Goal: Information Seeking & Learning: Learn about a topic

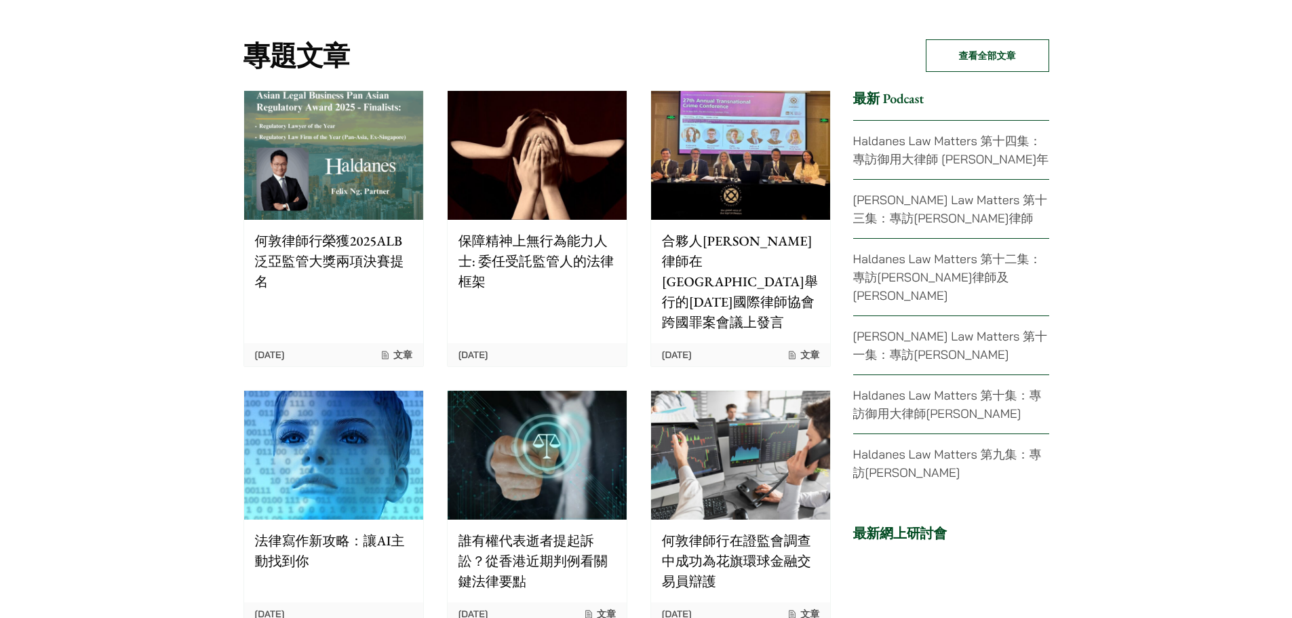
scroll to position [2713, 0]
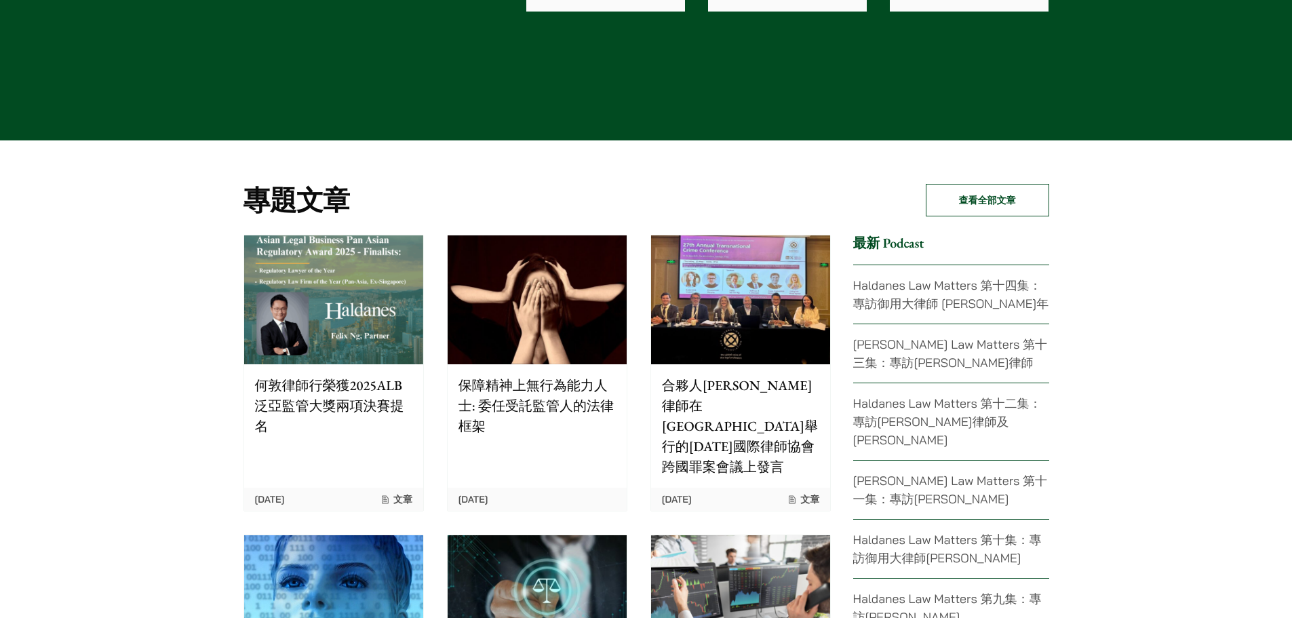
click at [892, 291] on link "Haldanes Law Matters 第十四集：專訪御用大律師 蘇朗年" at bounding box center [951, 294] width 196 height 34
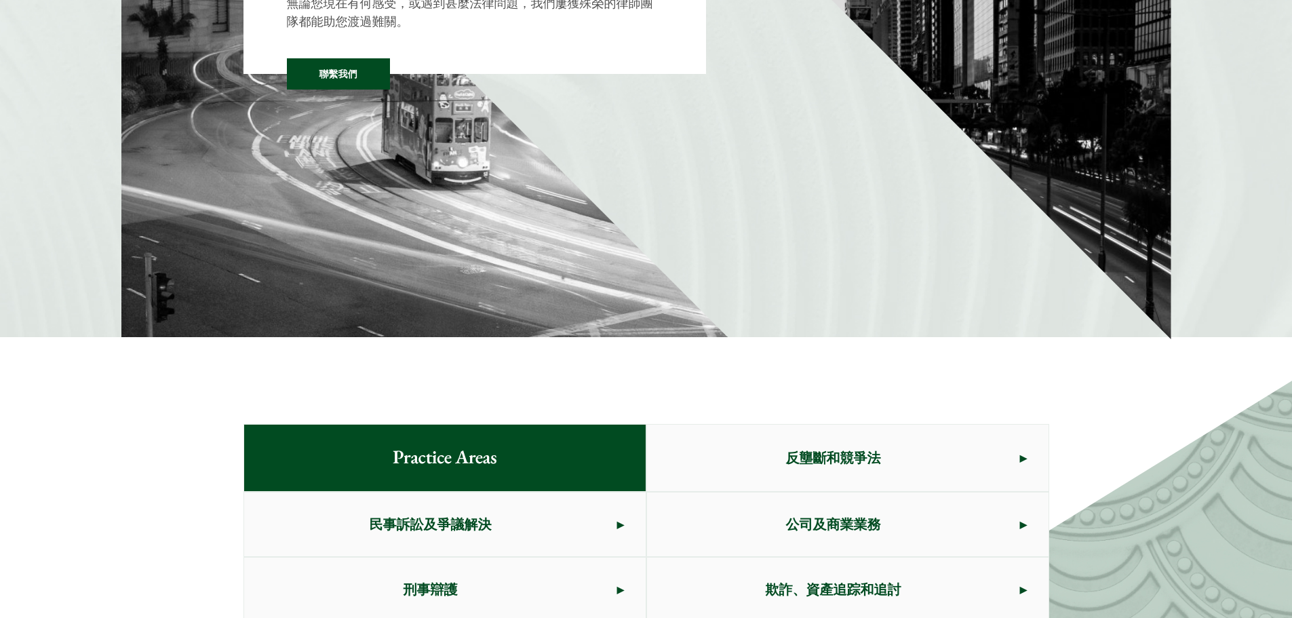
scroll to position [0, 0]
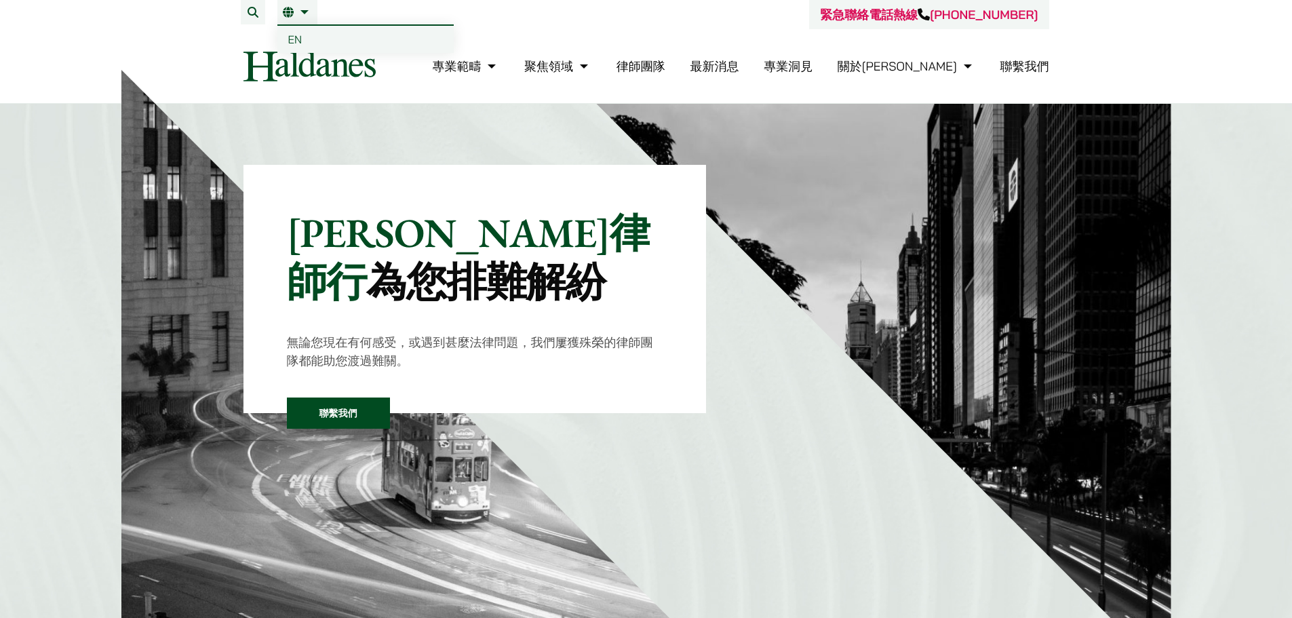
click at [284, 35] on link "EN" at bounding box center [365, 39] width 176 height 27
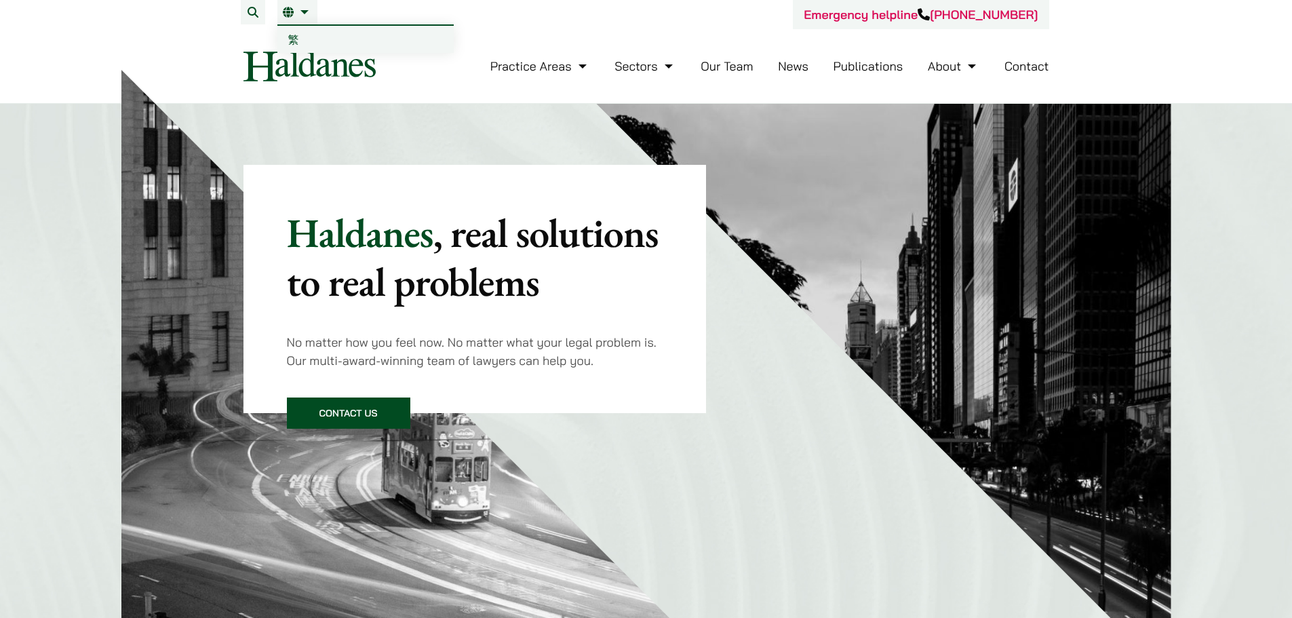
click at [297, 13] on link "EN" at bounding box center [297, 12] width 29 height 11
click at [288, 36] on span "繁" at bounding box center [293, 40] width 11 height 14
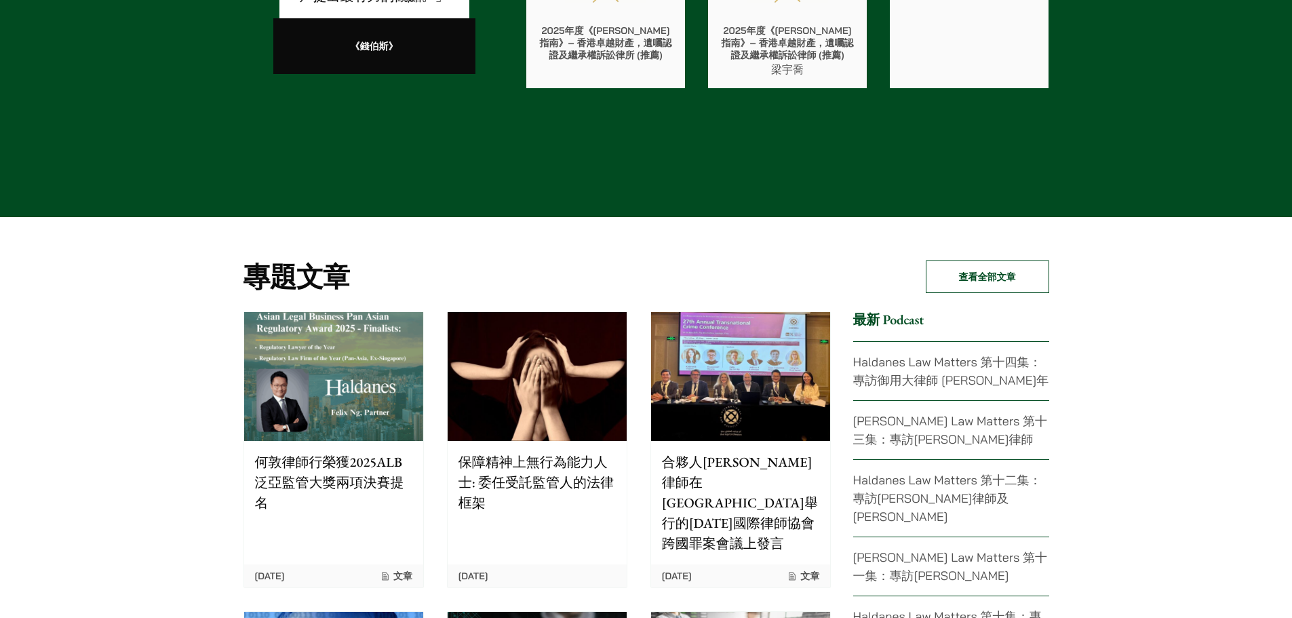
scroll to position [2645, 0]
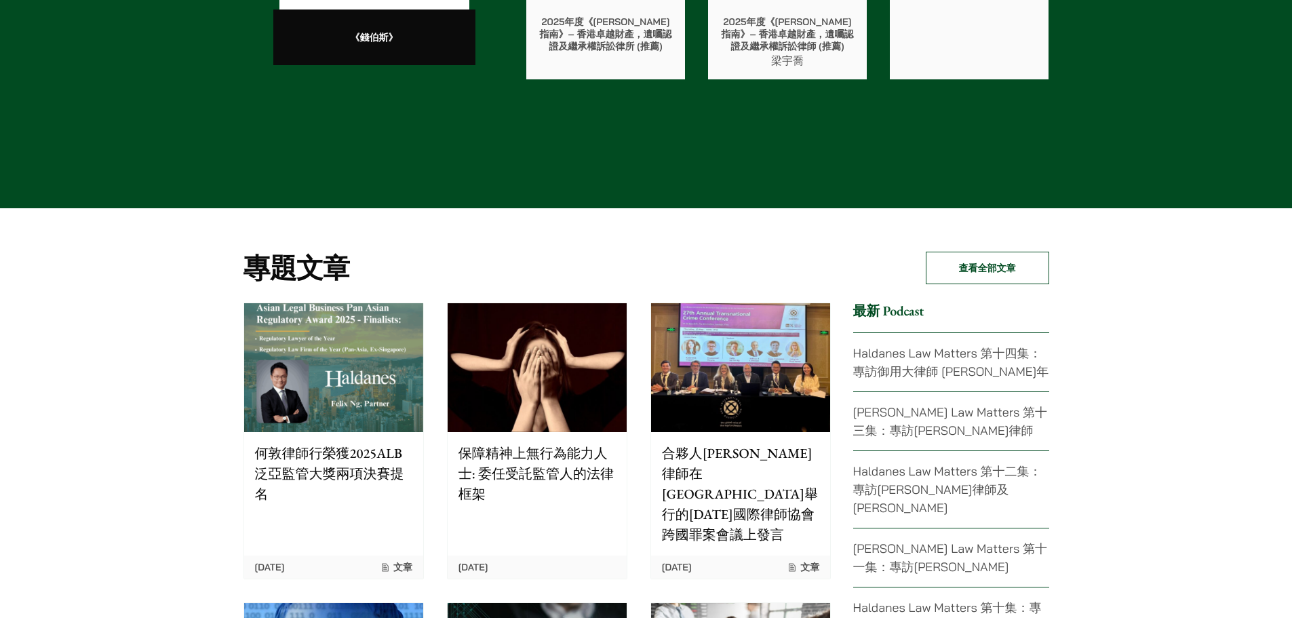
click at [894, 425] on link "[PERSON_NAME] Law Matters 第十三集：專訪[PERSON_NAME]律師" at bounding box center [950, 421] width 195 height 34
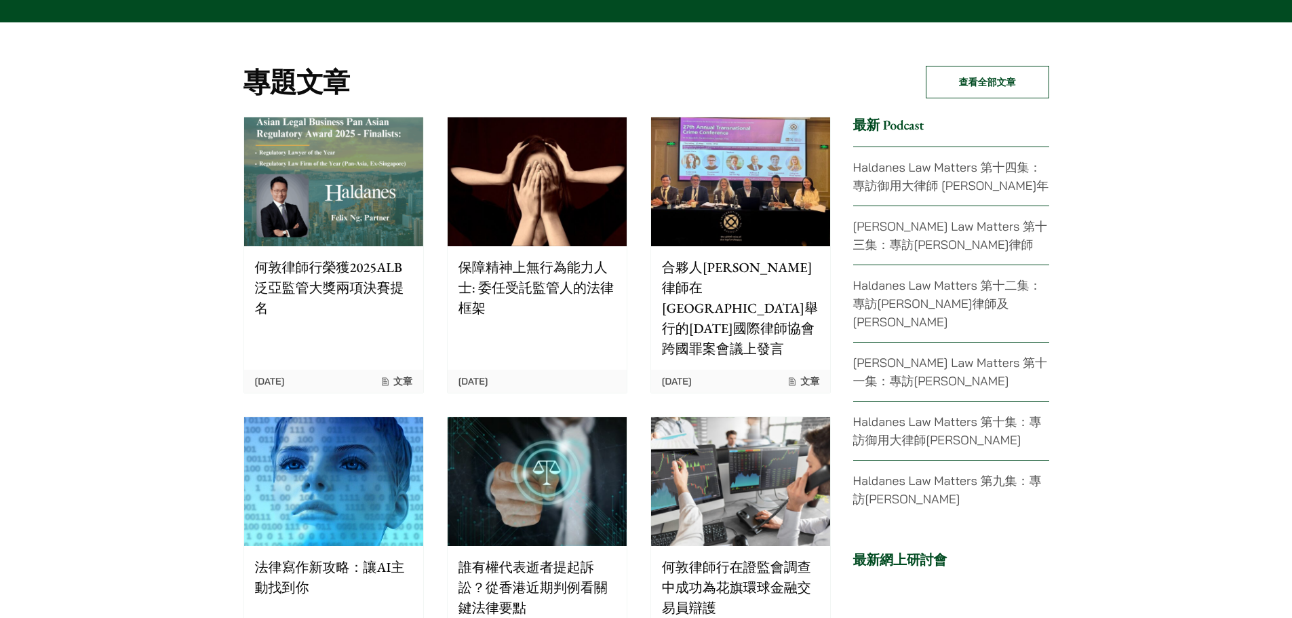
scroll to position [2848, 0]
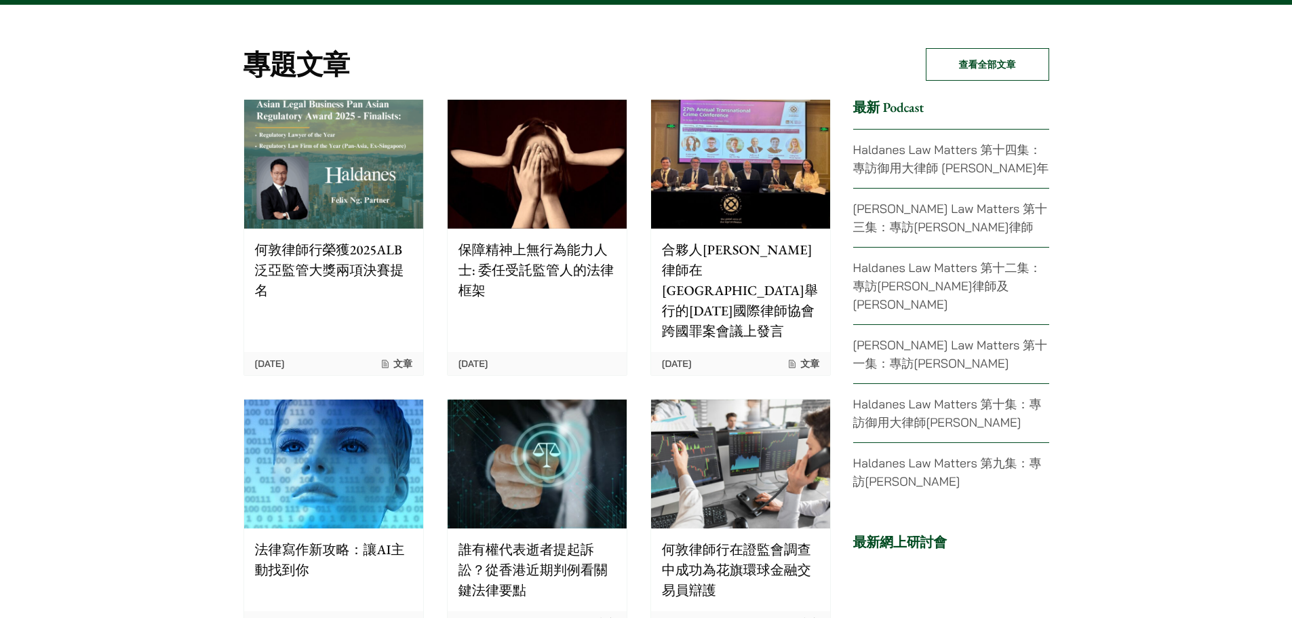
click at [880, 455] on link "Haldanes Law Matters 第九集：專訪[PERSON_NAME]" at bounding box center [947, 472] width 189 height 34
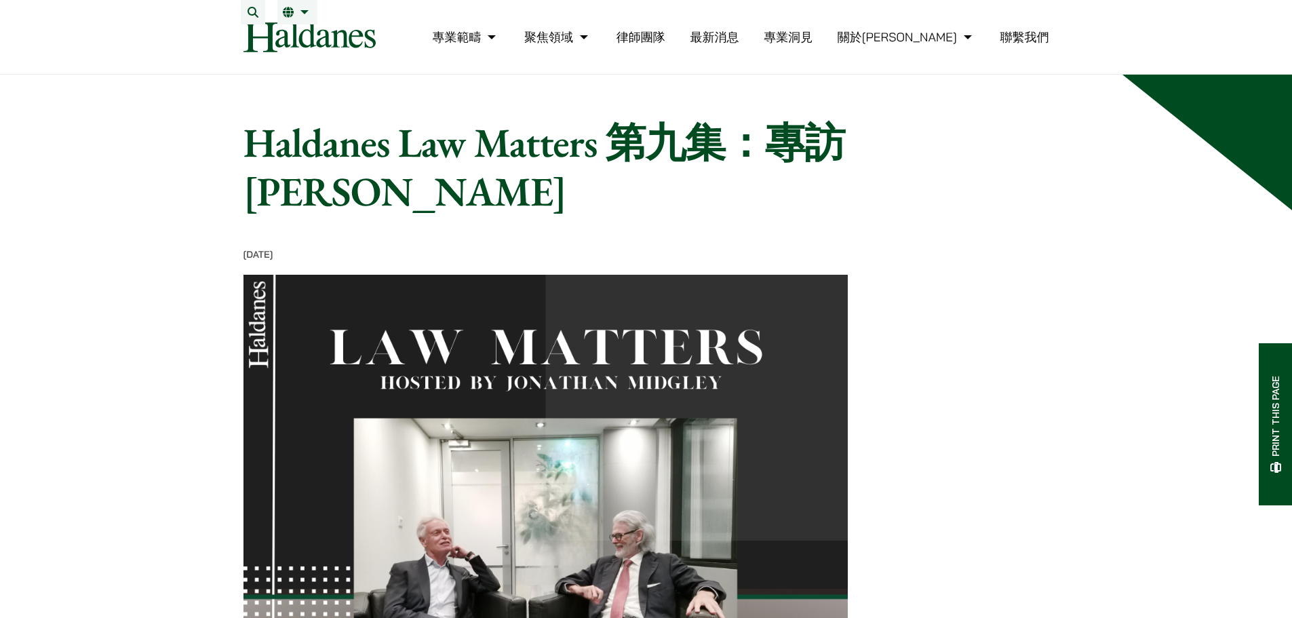
scroll to position [203, 0]
